Goal: Information Seeking & Learning: Check status

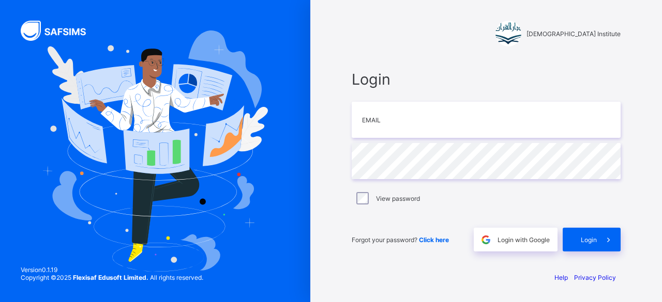
click at [594, 242] on span "Login" at bounding box center [589, 240] width 16 height 8
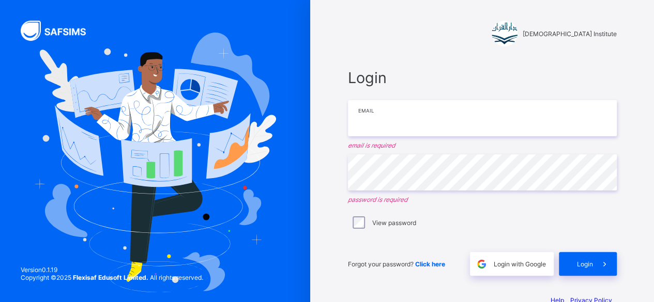
click at [521, 115] on input "email" at bounding box center [482, 118] width 269 height 36
click at [504, 264] on span "Login with Google" at bounding box center [520, 265] width 52 height 8
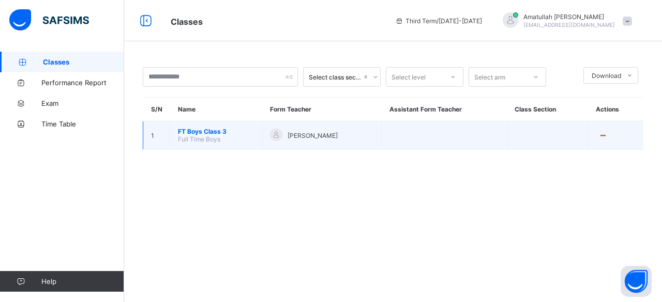
click at [223, 133] on span "FT Boys Class 3" at bounding box center [216, 132] width 76 height 8
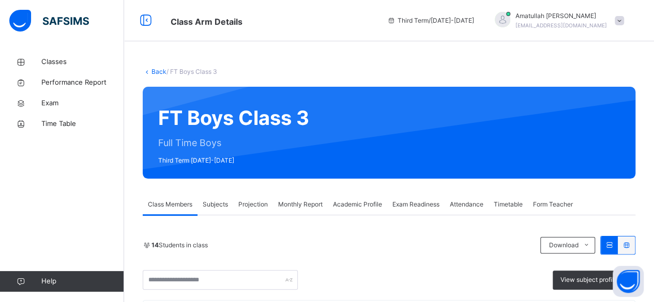
click at [260, 206] on span "Projection" at bounding box center [252, 204] width 29 height 9
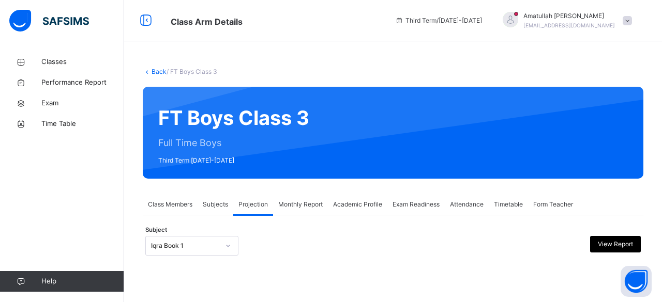
click at [363, 203] on span "Academic Profile" at bounding box center [357, 204] width 49 height 9
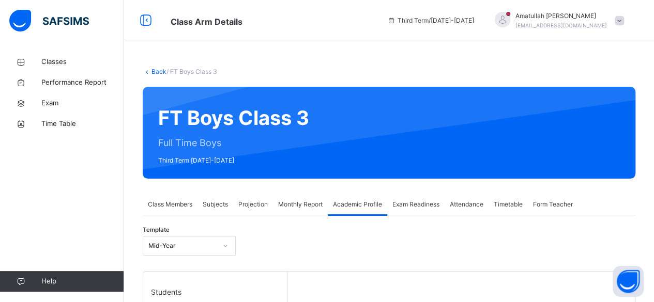
click at [452, 23] on span "Third Term / 2024-2025" at bounding box center [430, 20] width 87 height 9
click at [303, 206] on span "Monthly Report" at bounding box center [300, 204] width 44 height 9
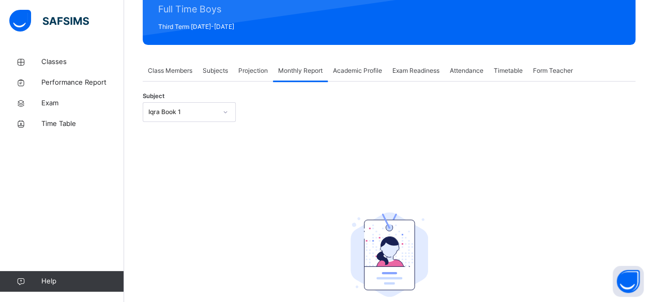
scroll to position [98, 0]
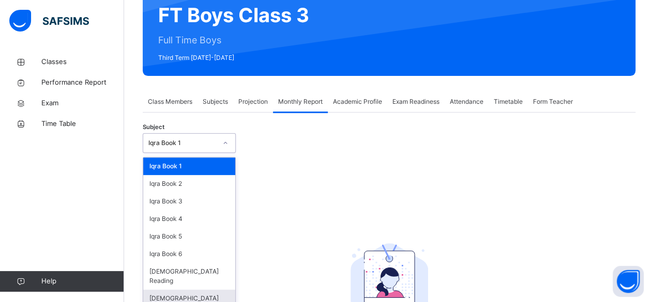
click at [207, 293] on div "Quran Memorisation" at bounding box center [189, 303] width 92 height 27
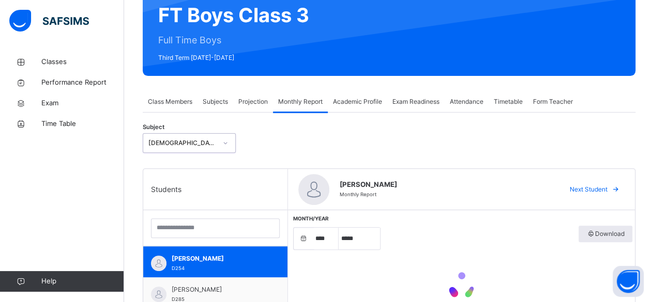
select select "****"
select select "*"
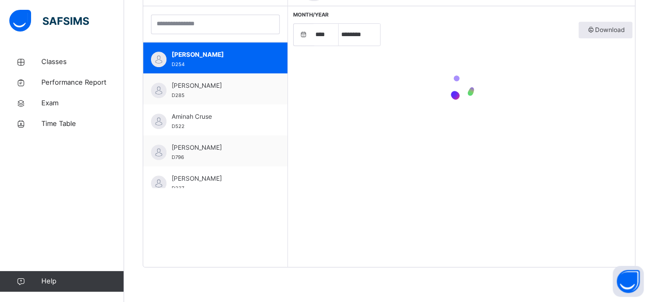
scroll to position [308, 0]
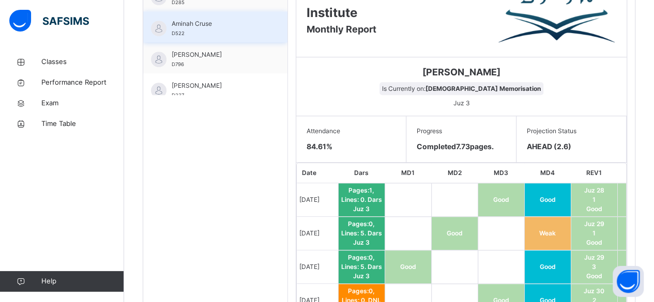
click at [234, 27] on span "Aminah Cruse" at bounding box center [218, 23] width 93 height 9
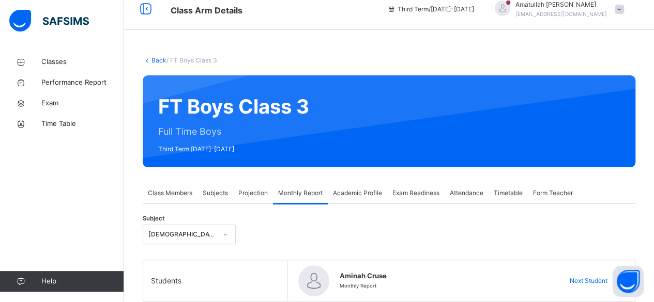
scroll to position [0, 0]
